Goal: Information Seeking & Learning: Learn about a topic

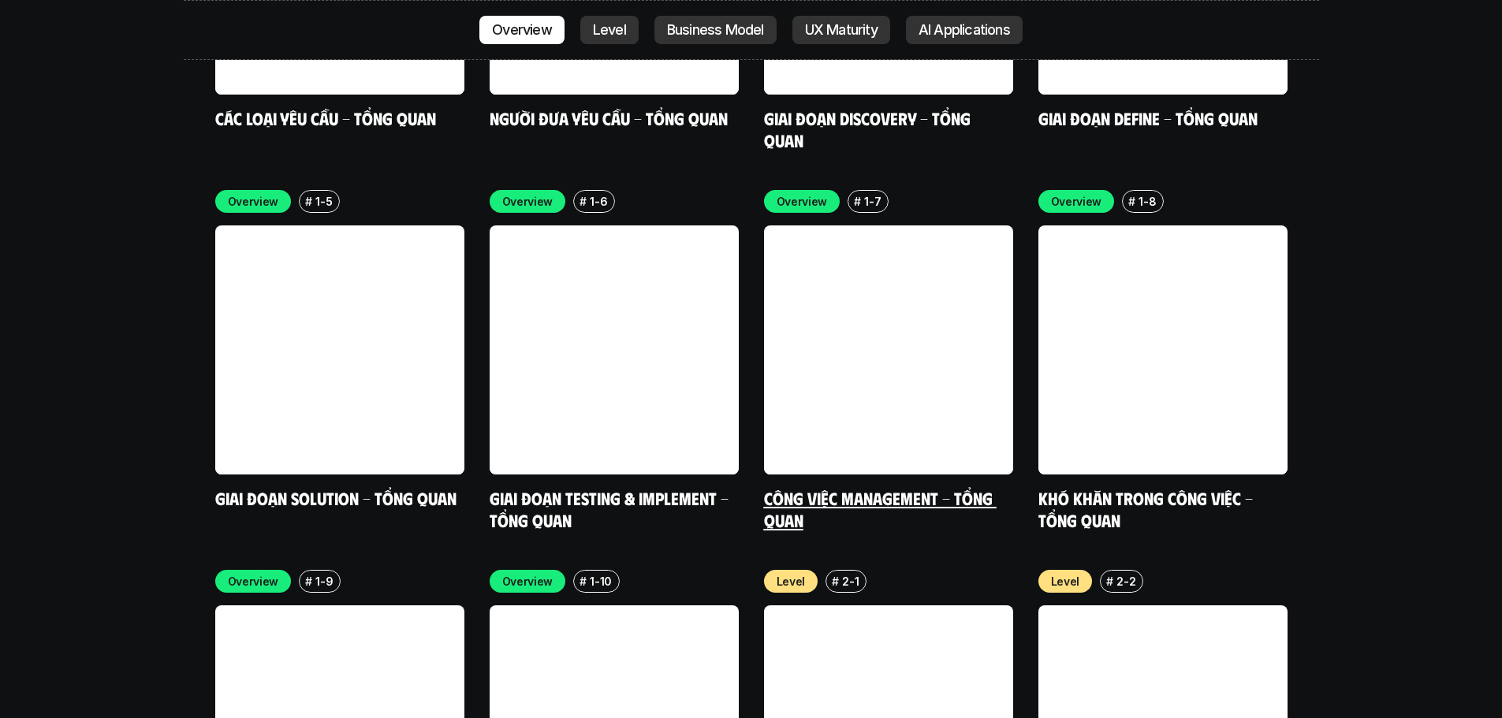
scroll to position [4993, 0]
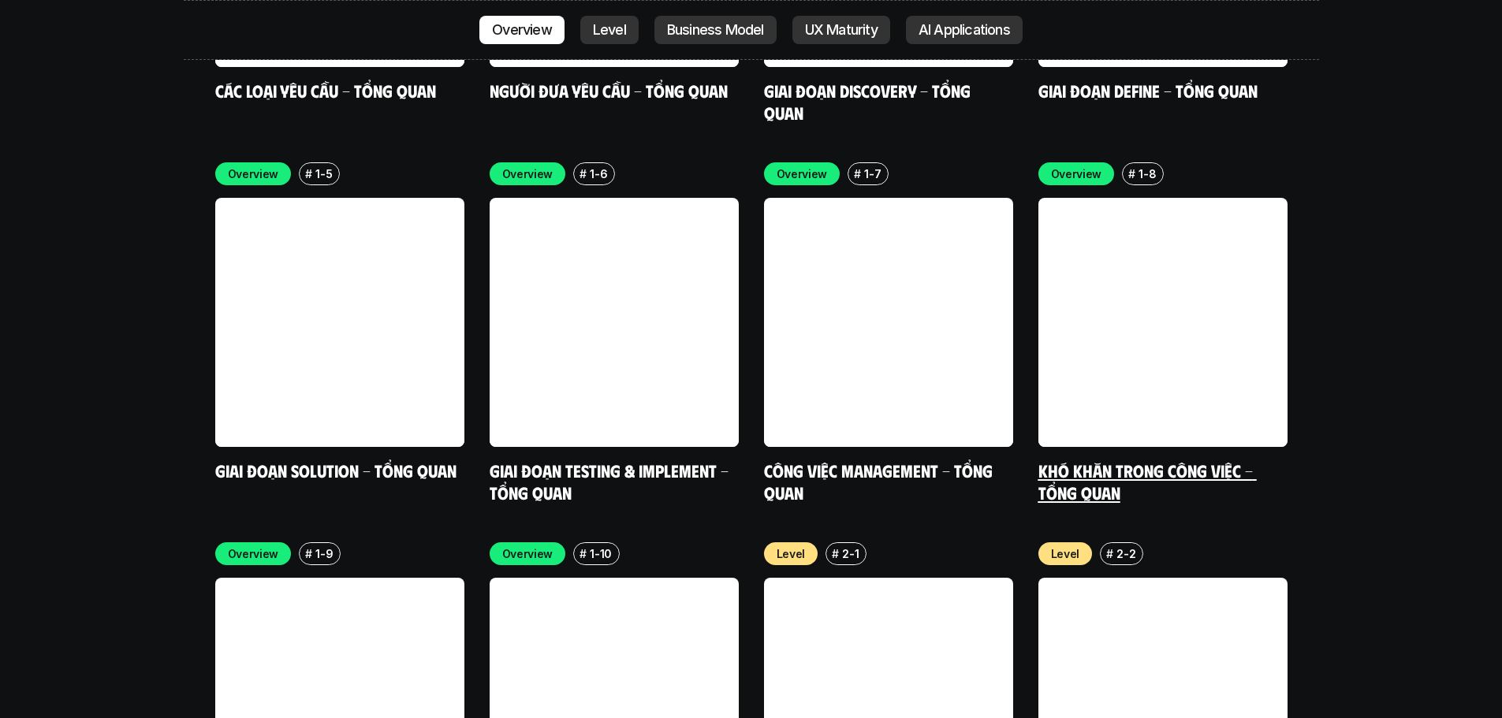
click at [1155, 307] on link at bounding box center [1163, 322] width 249 height 249
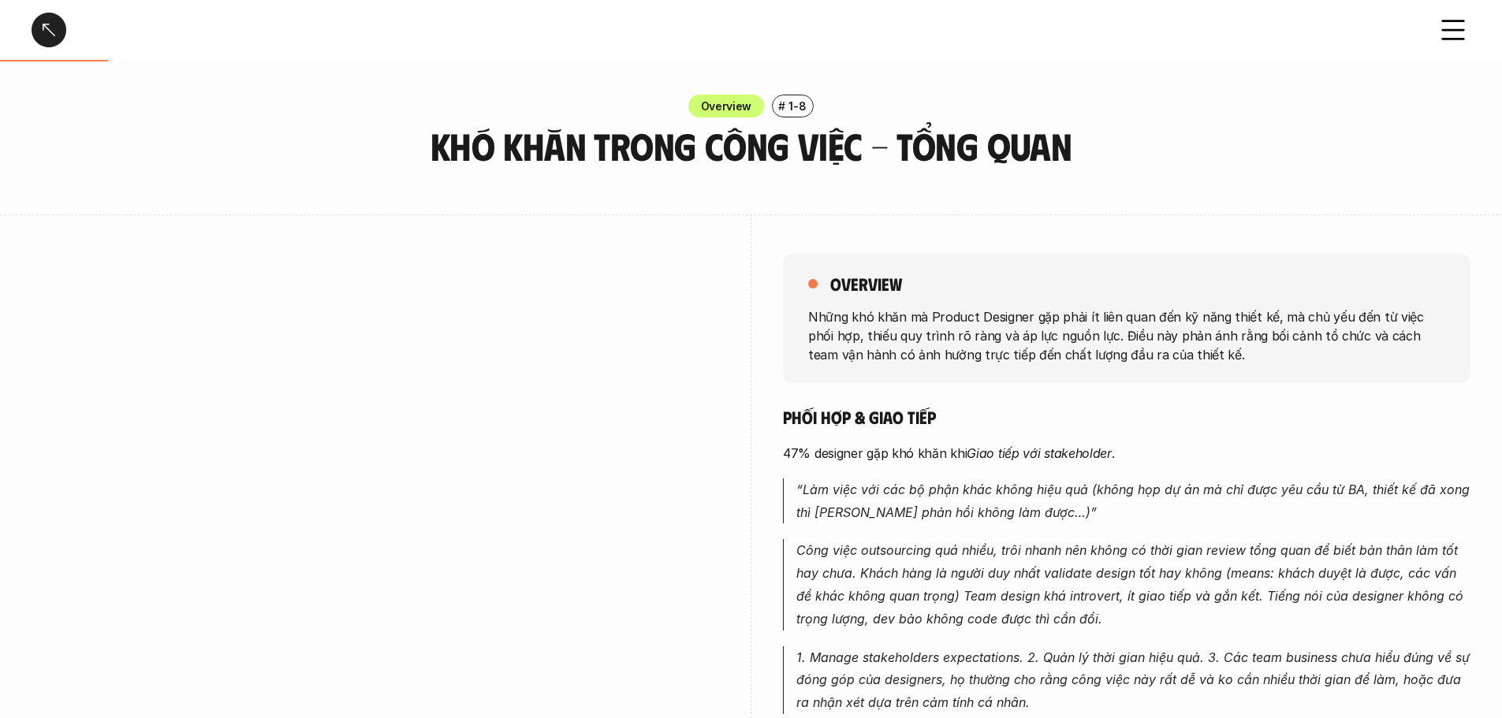
click at [42, 32] on div at bounding box center [49, 30] width 35 height 35
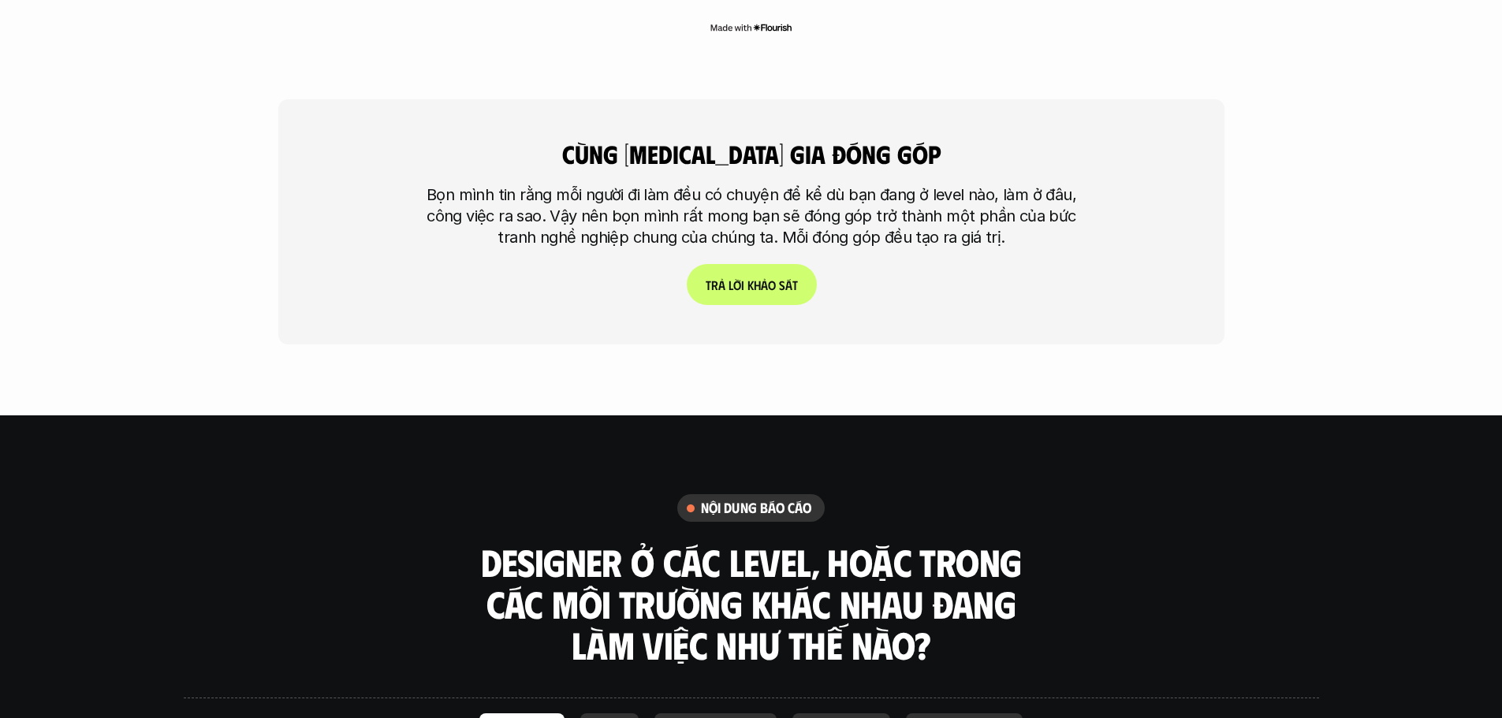
scroll to position [4121, 0]
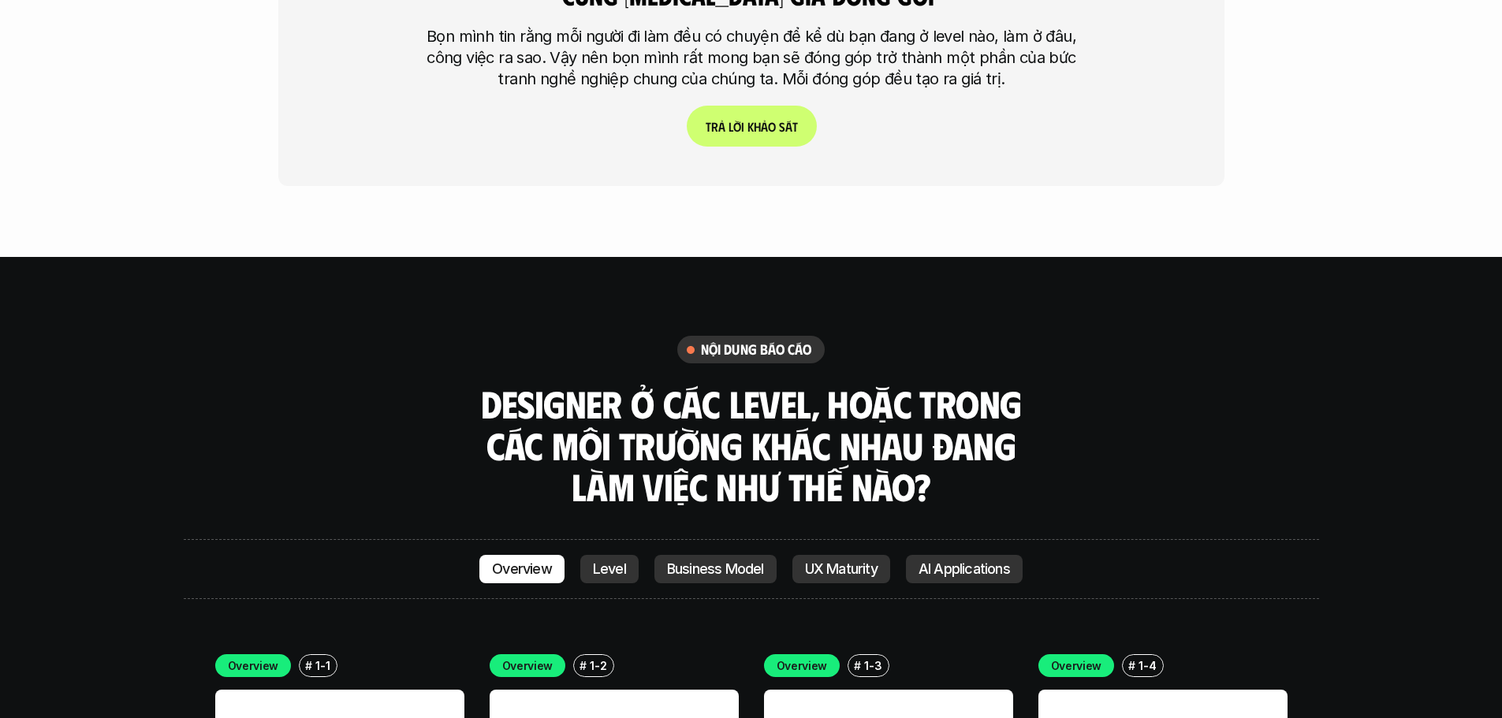
click at [622, 561] on p "Level" at bounding box center [609, 569] width 33 height 16
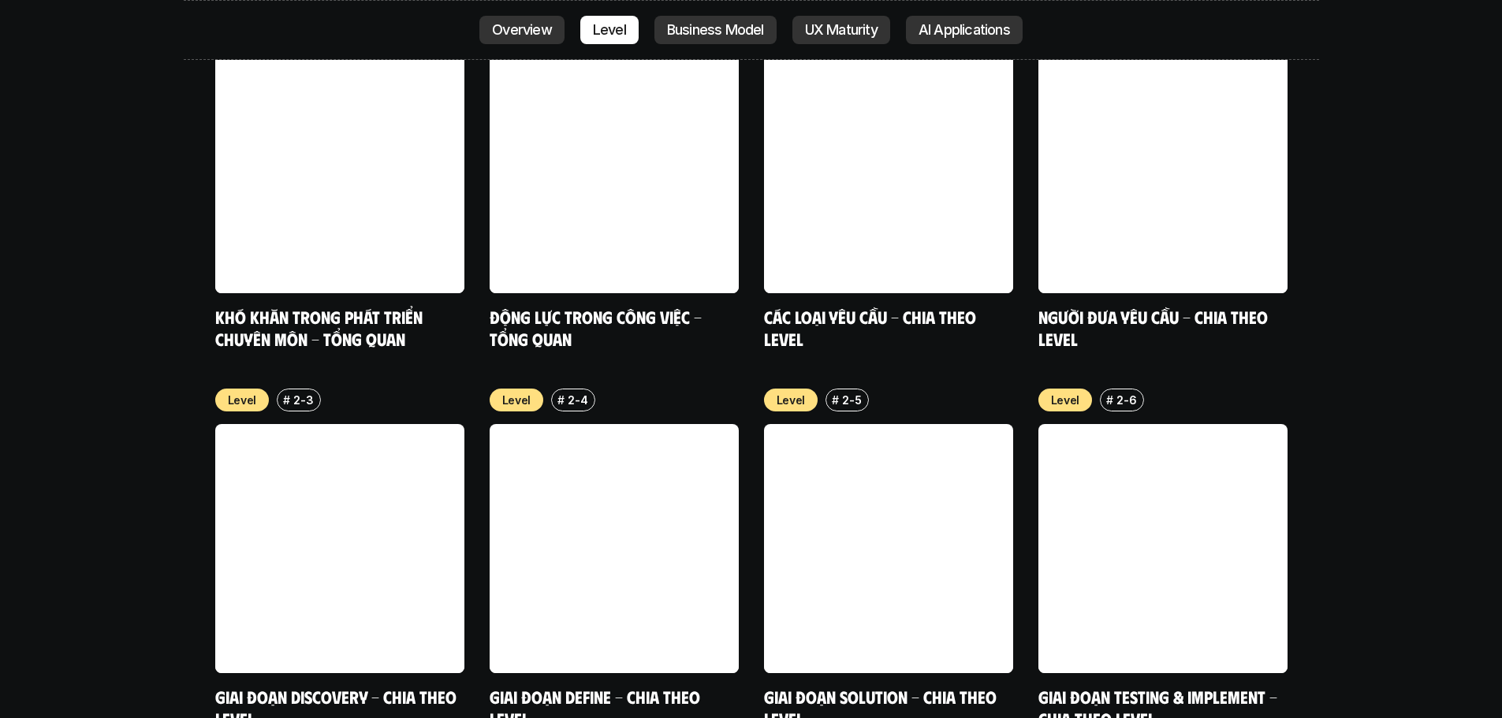
scroll to position [5528, 0]
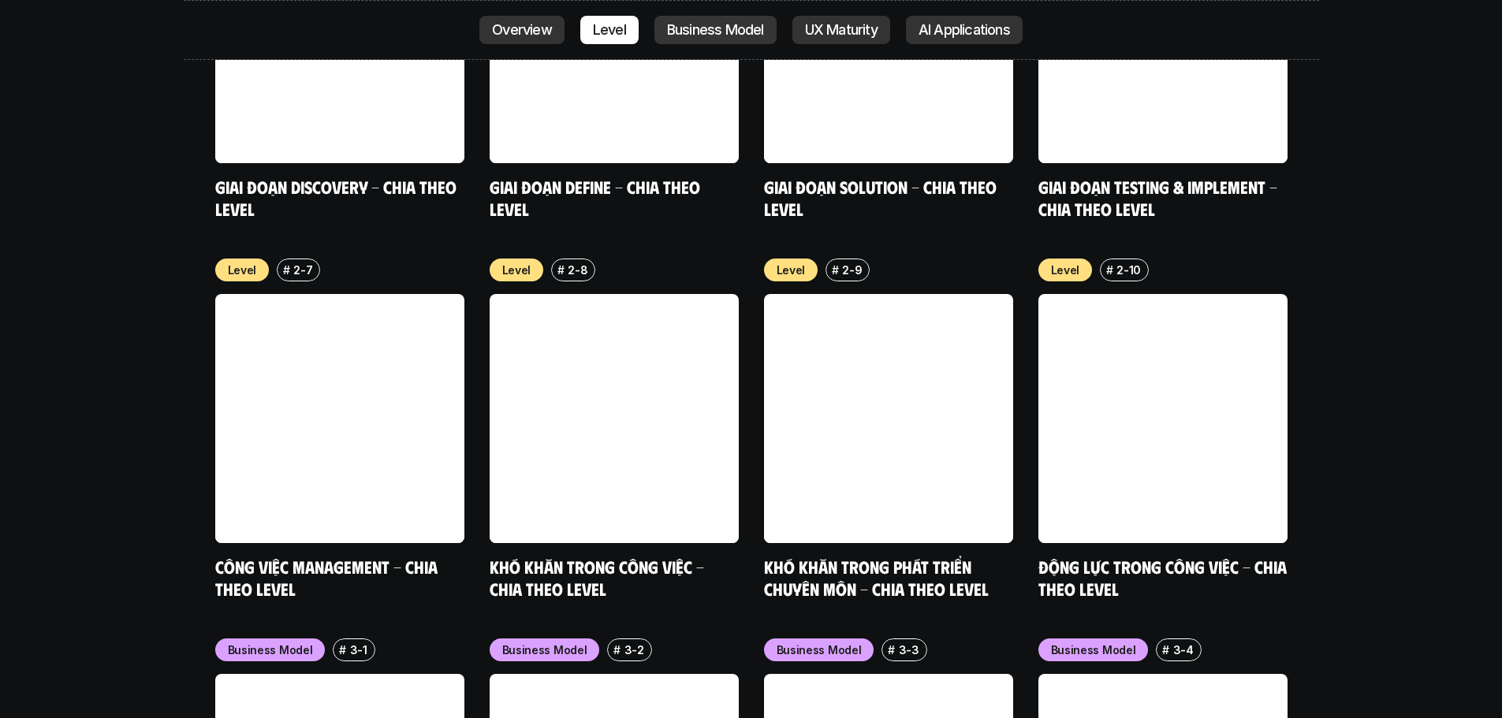
scroll to position [5843, 0]
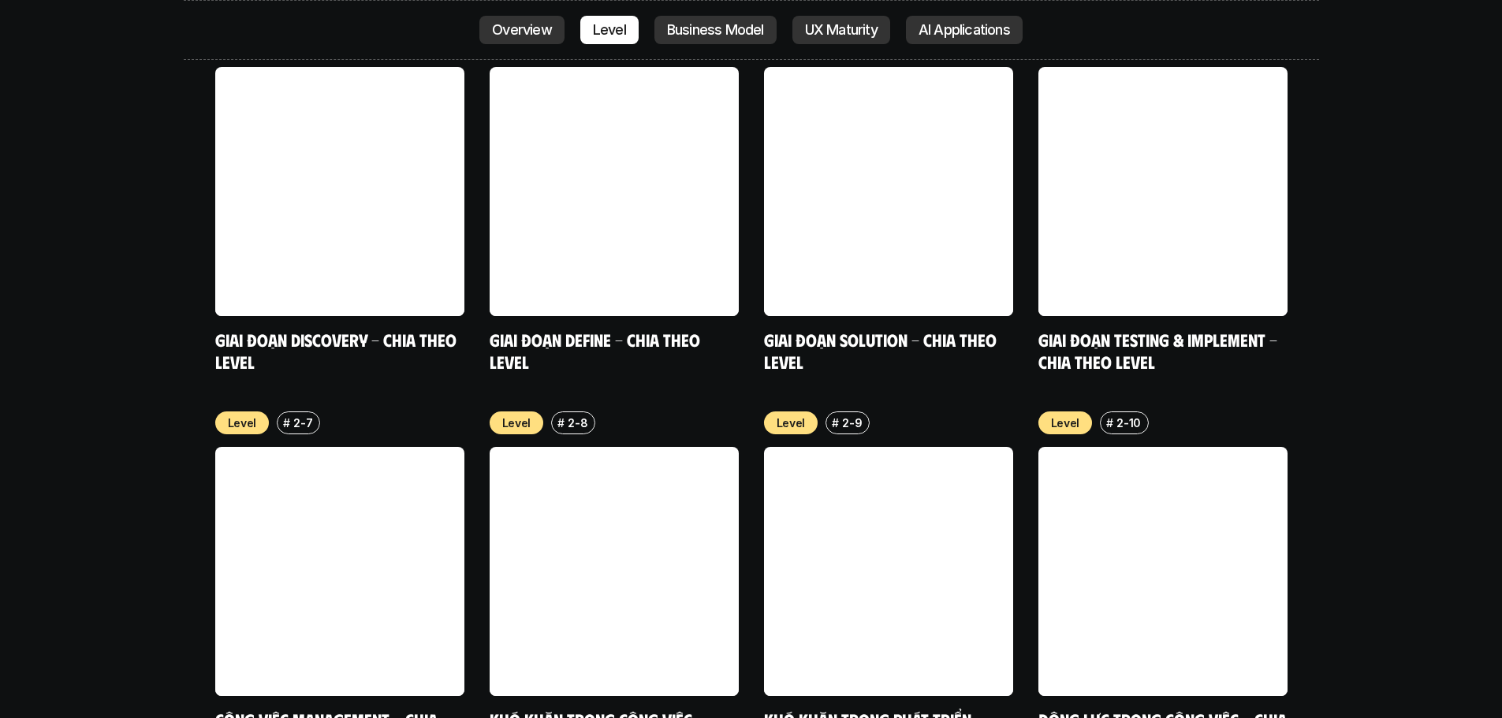
scroll to position [5922, 0]
